Goal: Find specific page/section: Find specific page/section

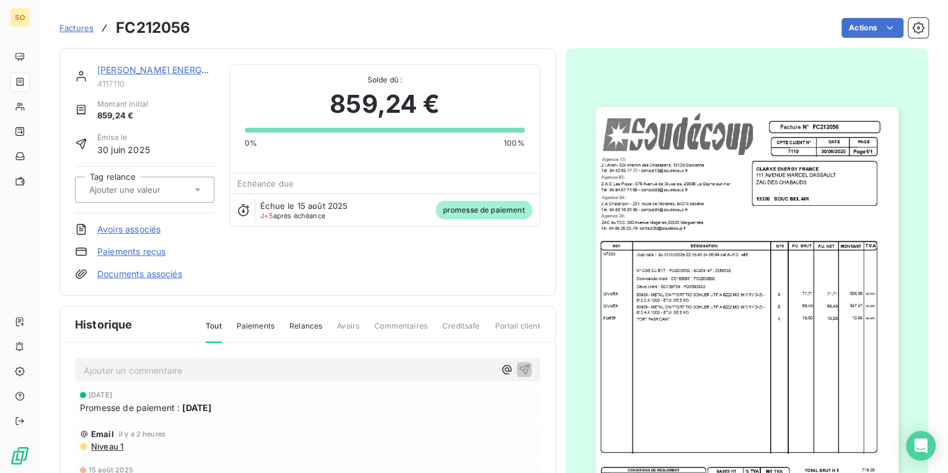
drag, startPoint x: 0, startPoint y: 0, endPoint x: 62, endPoint y: 24, distance: 66.5
click at [62, 24] on span "Factures" at bounding box center [76, 28] width 34 height 10
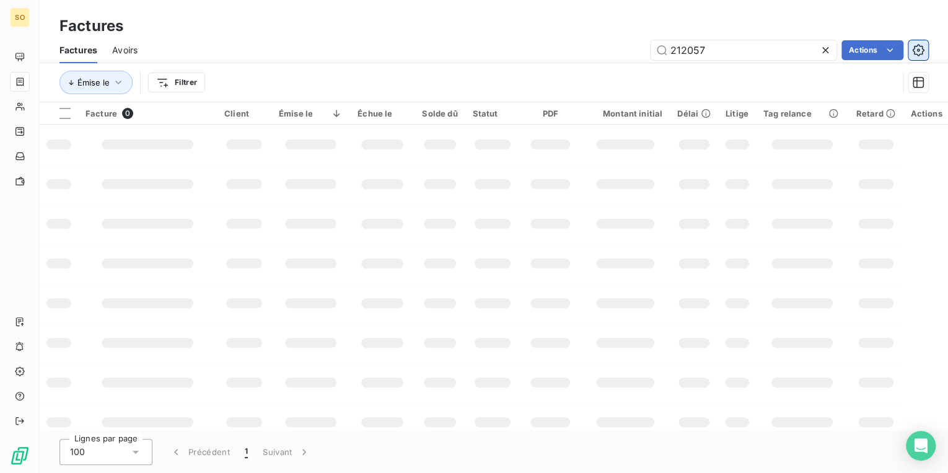
drag, startPoint x: 682, startPoint y: 48, endPoint x: 909, endPoint y: 42, distance: 226.9
click at [787, 42] on input "212057" at bounding box center [744, 50] width 186 height 20
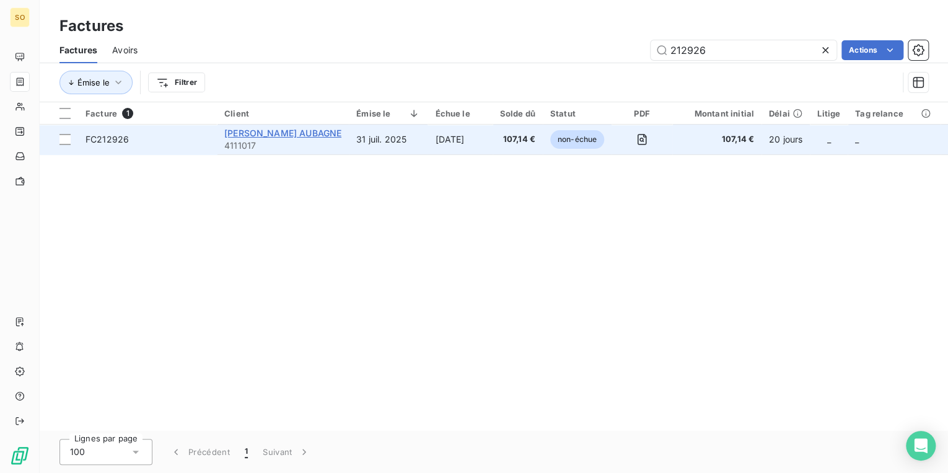
type input "212926"
click at [255, 134] on span "[PERSON_NAME] AUBAGNE" at bounding box center [282, 133] width 117 height 11
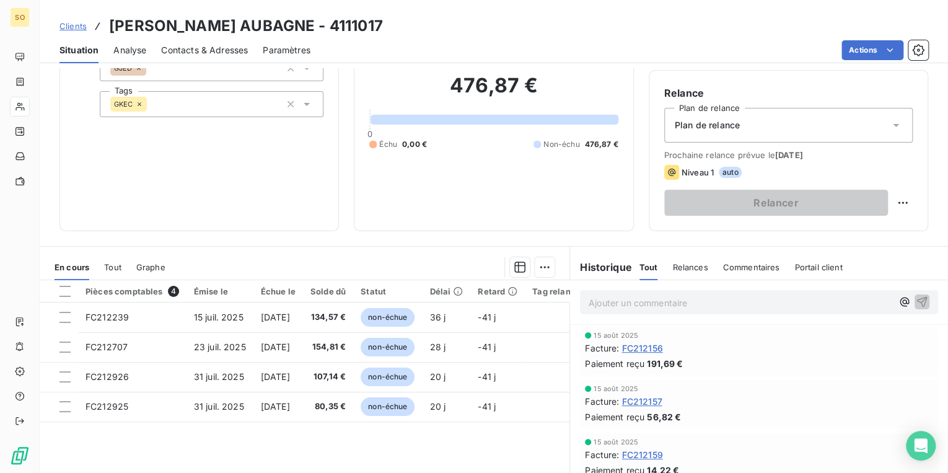
scroll to position [99, 0]
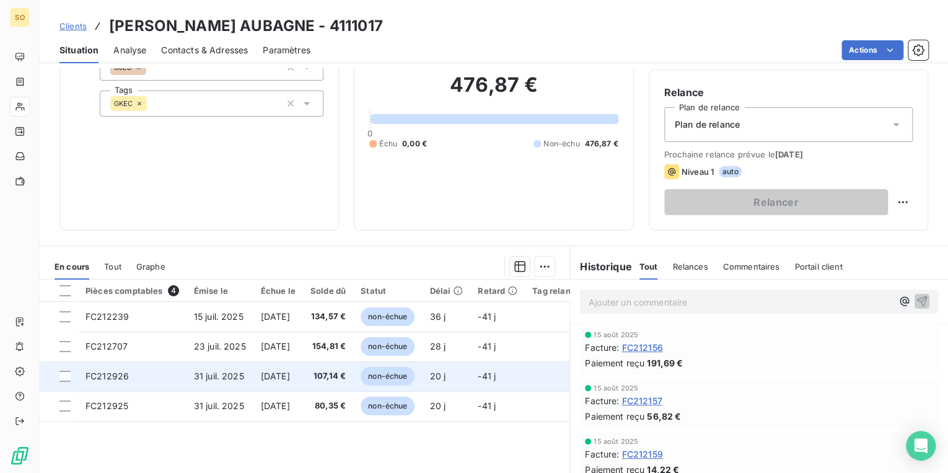
click at [409, 372] on span "non-échue" at bounding box center [388, 376] width 54 height 19
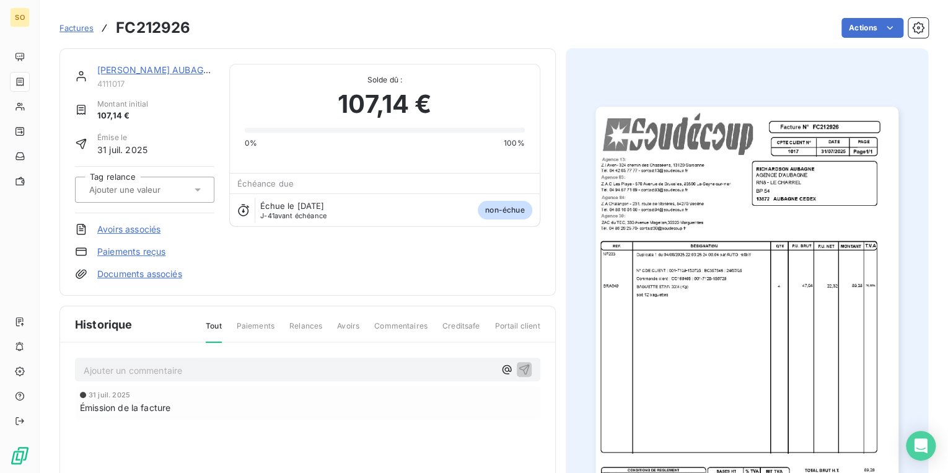
click at [124, 66] on link "[PERSON_NAME] AUBAGNE" at bounding box center [156, 69] width 118 height 11
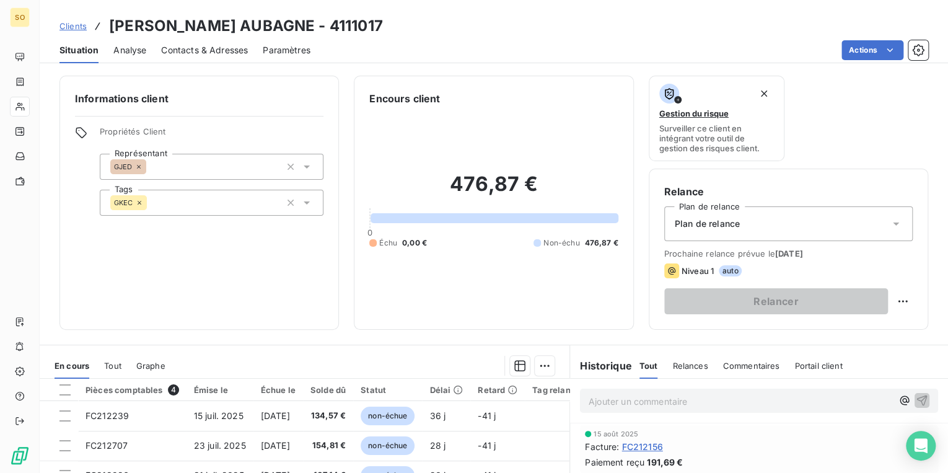
scroll to position [50, 0]
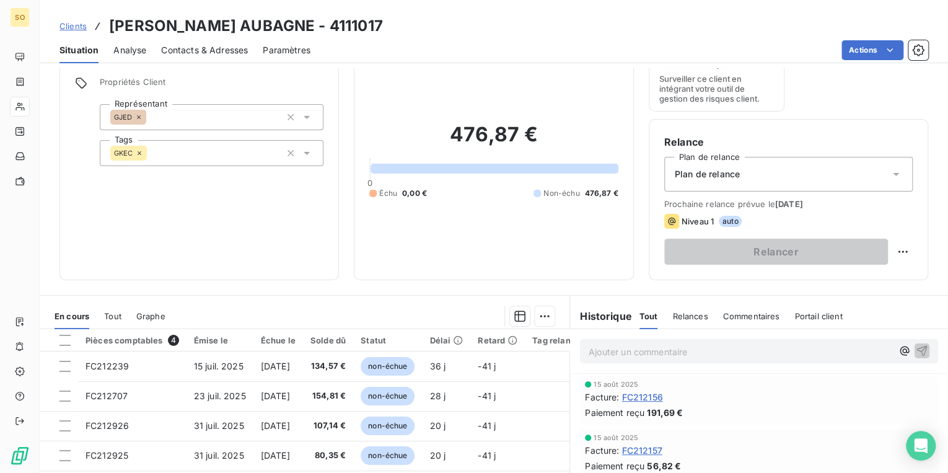
click at [73, 21] on span "Clients" at bounding box center [72, 26] width 27 height 10
